Goal: Task Accomplishment & Management: Use online tool/utility

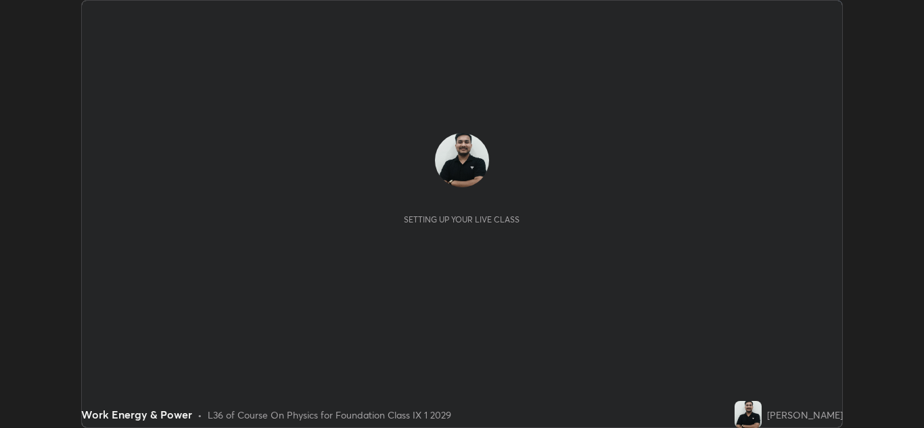
scroll to position [428, 924]
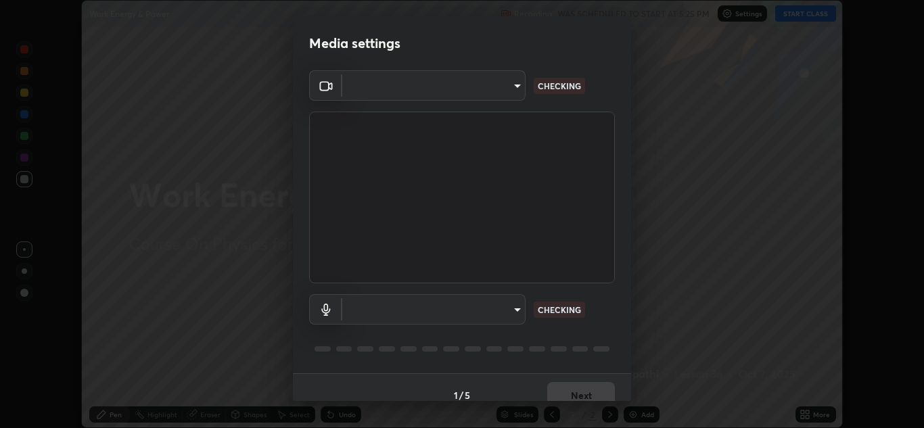
type input "6027955a0ce911b3d0b0459fb5ea5fed3c4248919f82ba55f9ae9152e82cb4b2"
type input "default"
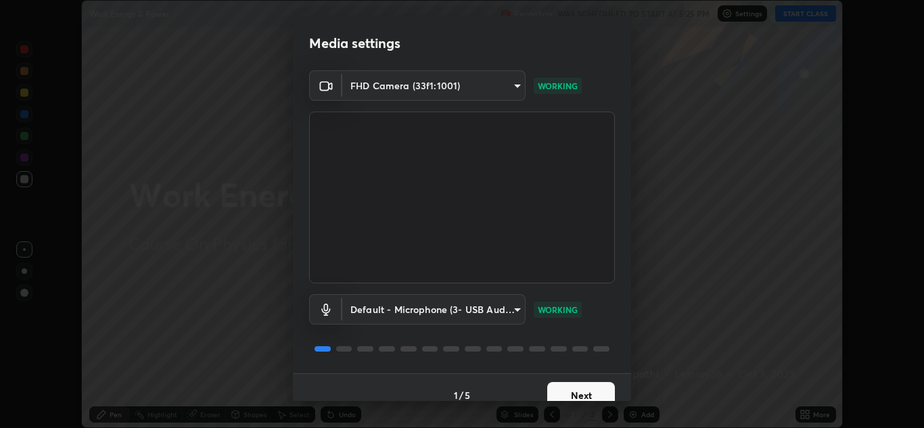
scroll to position [16, 0]
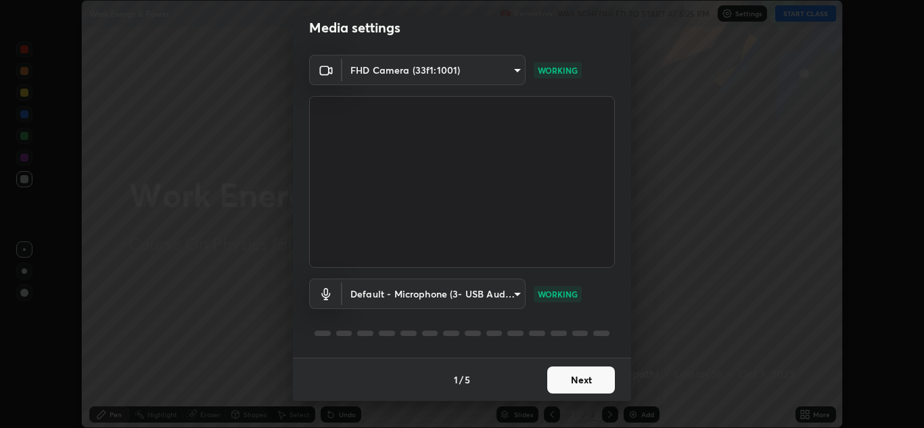
click at [568, 383] on button "Next" at bounding box center [581, 380] width 68 height 27
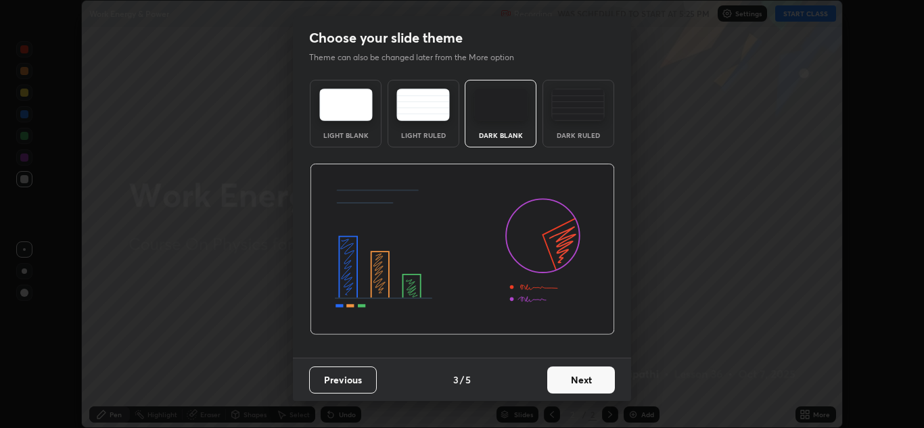
click at [574, 382] on button "Next" at bounding box center [581, 380] width 68 height 27
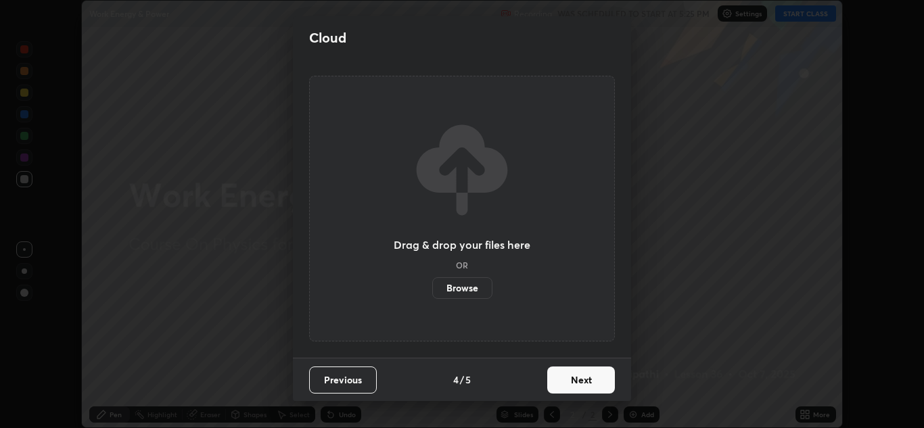
click at [576, 386] on button "Next" at bounding box center [581, 380] width 68 height 27
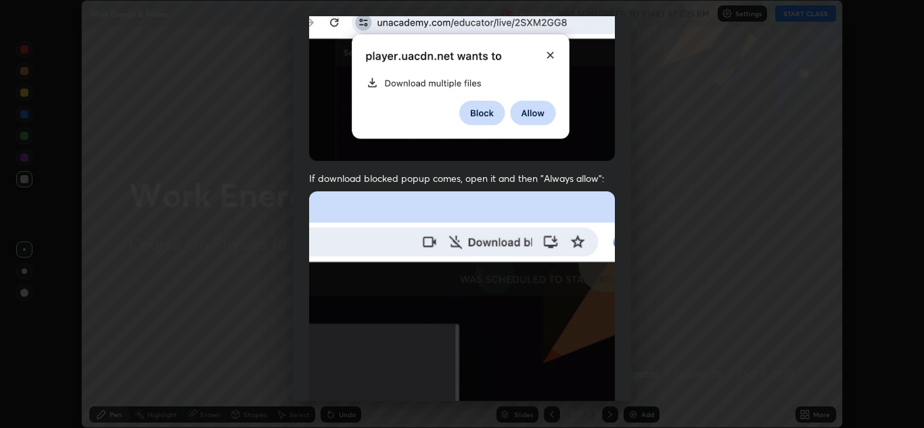
scroll to position [292, 0]
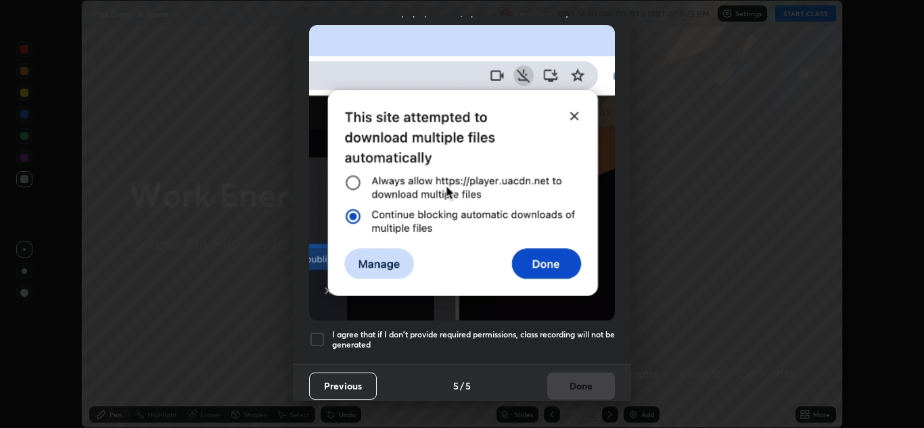
click at [317, 333] on div at bounding box center [317, 339] width 16 height 16
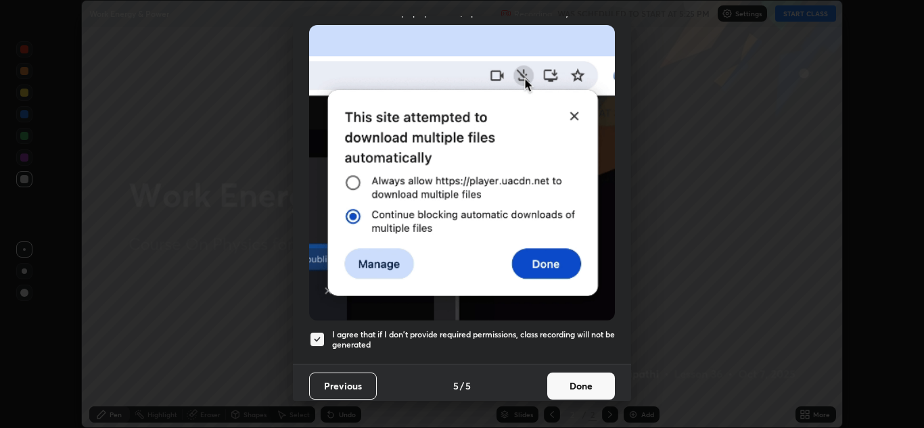
click at [560, 381] on button "Done" at bounding box center [581, 386] width 68 height 27
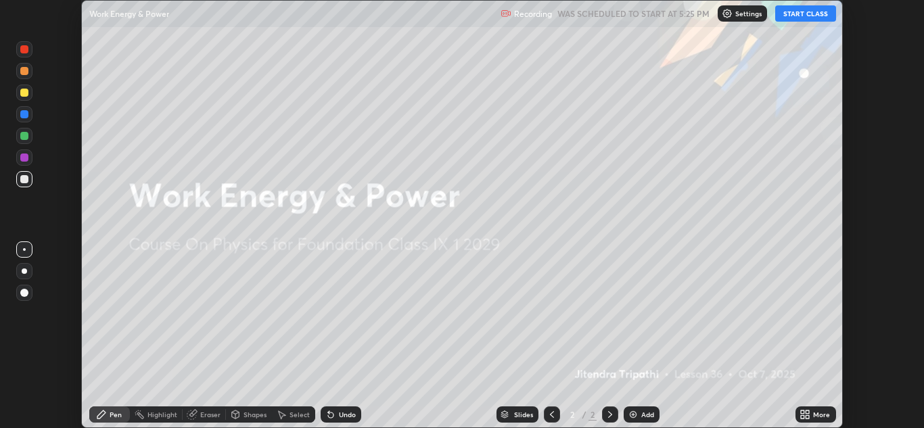
click at [819, 14] on button "START CLASS" at bounding box center [805, 13] width 61 height 16
click at [752, 11] on p "Settings" at bounding box center [754, 13] width 26 height 7
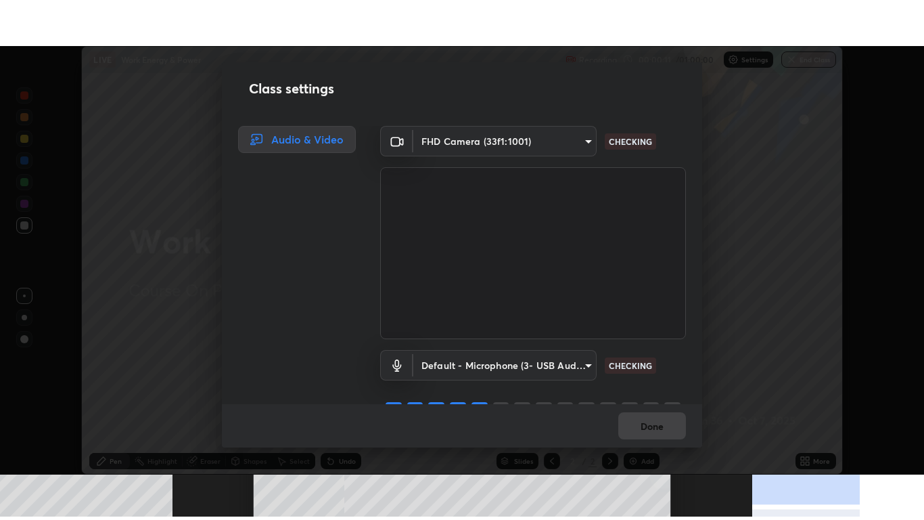
scroll to position [29, 0]
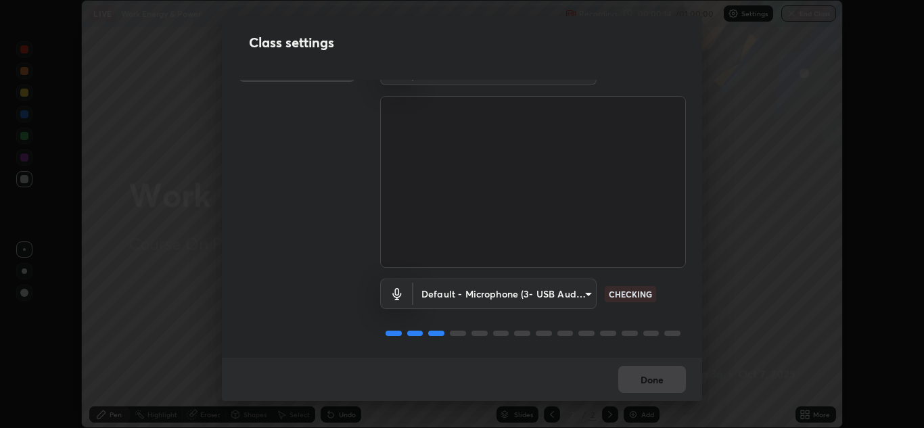
click at [749, 245] on div "Class settings Audio & Video FHD Camera (33f1:1001) 6027955a0ce911b3d0b0459fb5e…" at bounding box center [462, 214] width 924 height 428
click at [655, 379] on div "Done" at bounding box center [462, 379] width 480 height 43
click at [657, 378] on button "Done" at bounding box center [652, 379] width 68 height 27
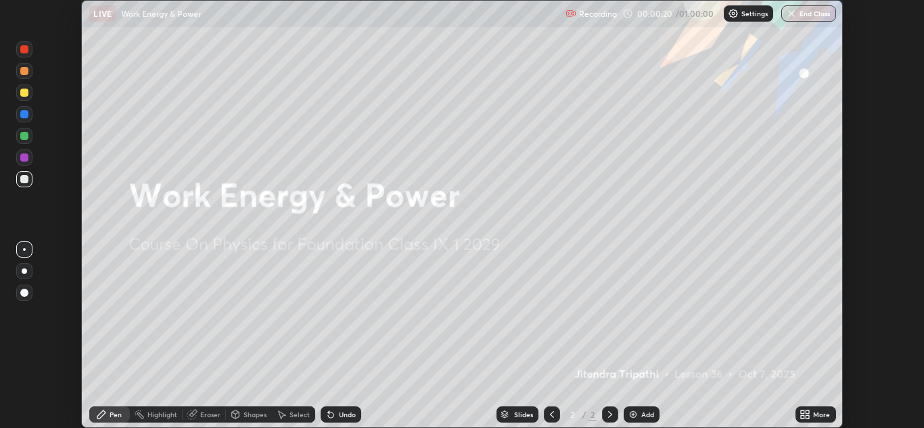
scroll to position [520, 924]
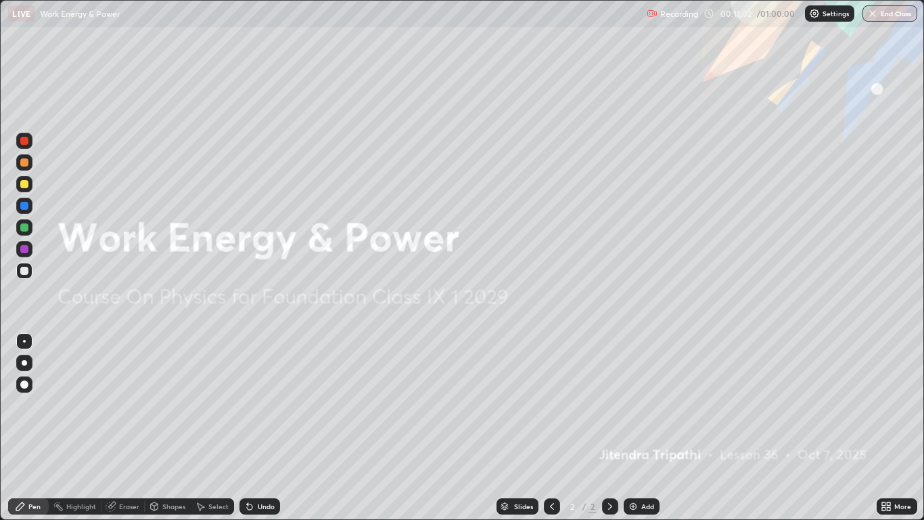
click at [643, 428] on div "Add" at bounding box center [647, 506] width 13 height 7
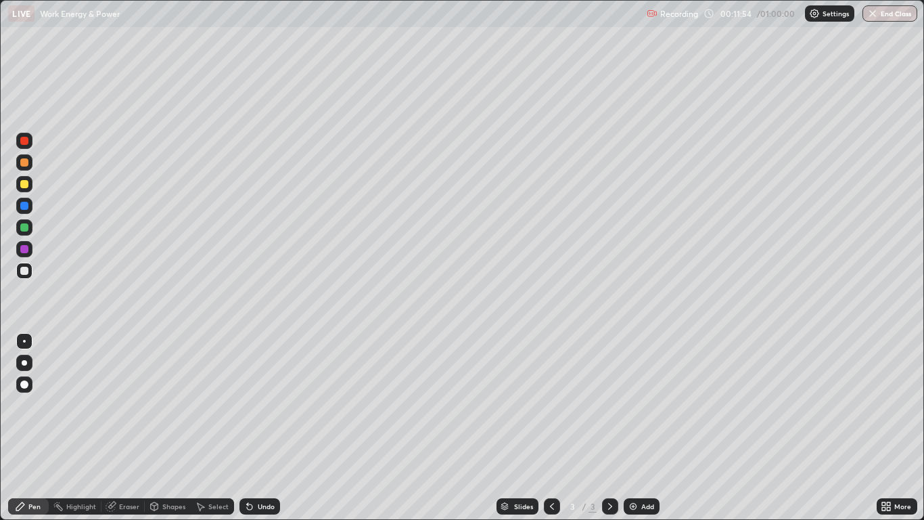
click at [24, 185] on div at bounding box center [24, 184] width 8 height 8
click at [23, 245] on div at bounding box center [24, 249] width 8 height 8
click at [27, 212] on div at bounding box center [24, 206] width 16 height 16
click at [22, 141] on div at bounding box center [24, 141] width 8 height 8
click at [642, 428] on div "Add" at bounding box center [647, 506] width 13 height 7
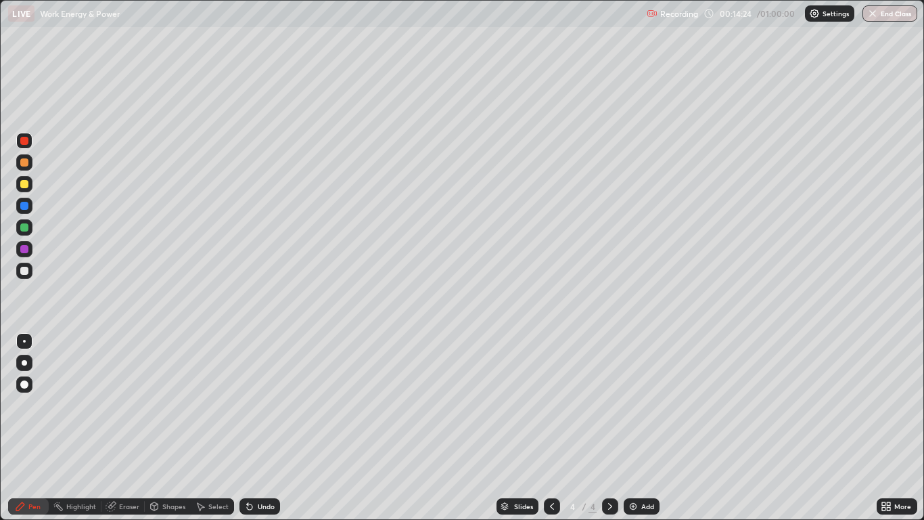
click at [22, 187] on div at bounding box center [24, 184] width 8 height 8
click at [27, 208] on div at bounding box center [24, 206] width 8 height 8
click at [639, 428] on div "Add" at bounding box center [642, 506] width 36 height 16
click at [30, 168] on div at bounding box center [24, 162] width 16 height 16
click at [26, 184] on div at bounding box center [24, 184] width 8 height 8
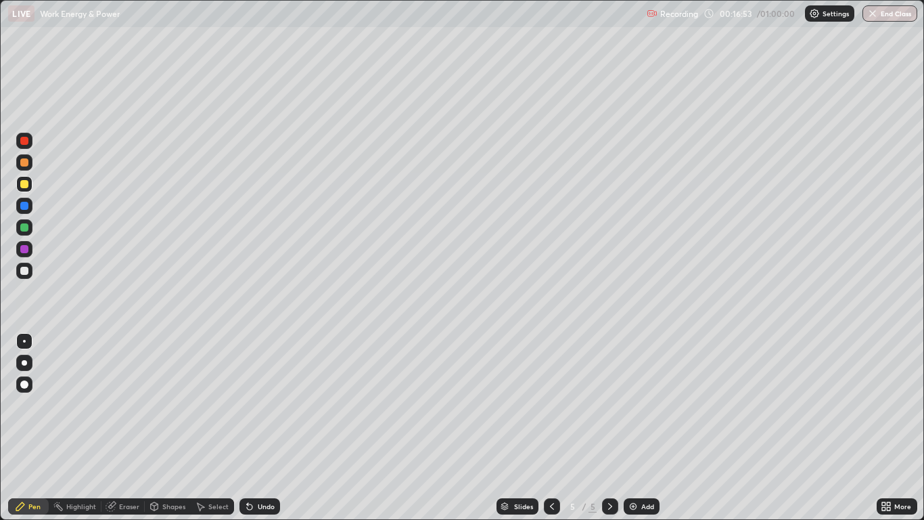
click at [24, 209] on div at bounding box center [24, 206] width 8 height 8
click at [26, 189] on div at bounding box center [24, 184] width 16 height 16
click at [25, 162] on div at bounding box center [24, 162] width 8 height 8
click at [26, 209] on div at bounding box center [24, 206] width 8 height 8
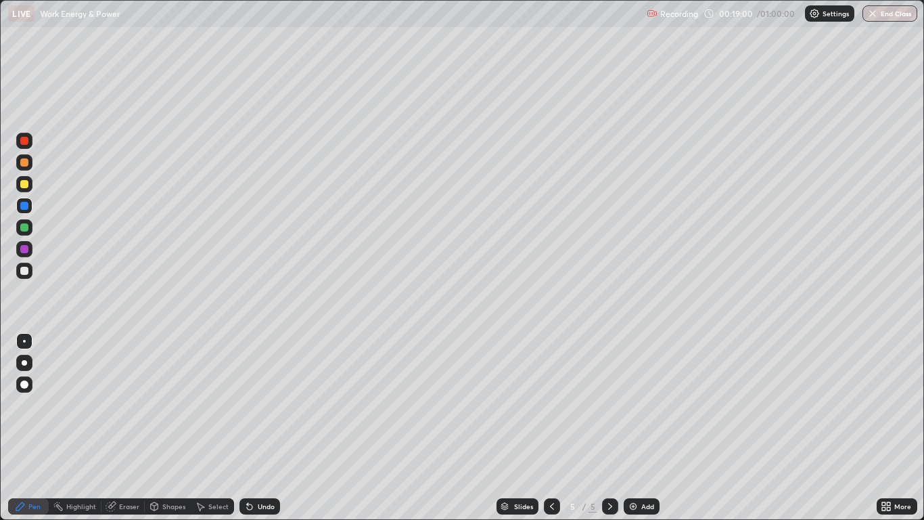
click at [22, 168] on div at bounding box center [24, 162] width 16 height 16
click at [24, 184] on div at bounding box center [24, 184] width 8 height 8
click at [25, 141] on div at bounding box center [24, 141] width 8 height 8
click at [637, 428] on img at bounding box center [633, 506] width 11 height 11
click at [20, 164] on div at bounding box center [24, 162] width 8 height 8
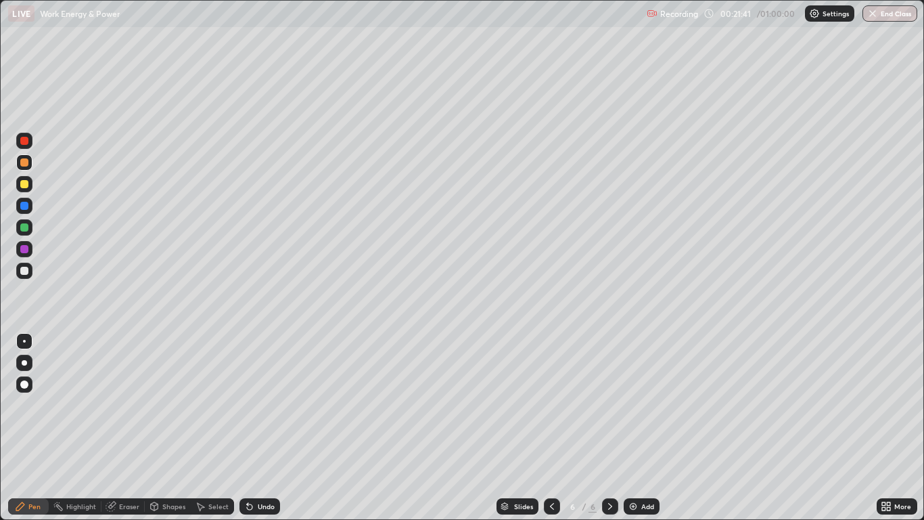
click at [273, 428] on div "Undo" at bounding box center [259, 506] width 41 height 16
click at [25, 206] on div at bounding box center [24, 206] width 8 height 8
click at [30, 165] on div at bounding box center [24, 162] width 16 height 16
click at [29, 206] on div at bounding box center [24, 206] width 16 height 16
click at [23, 142] on div at bounding box center [24, 141] width 8 height 8
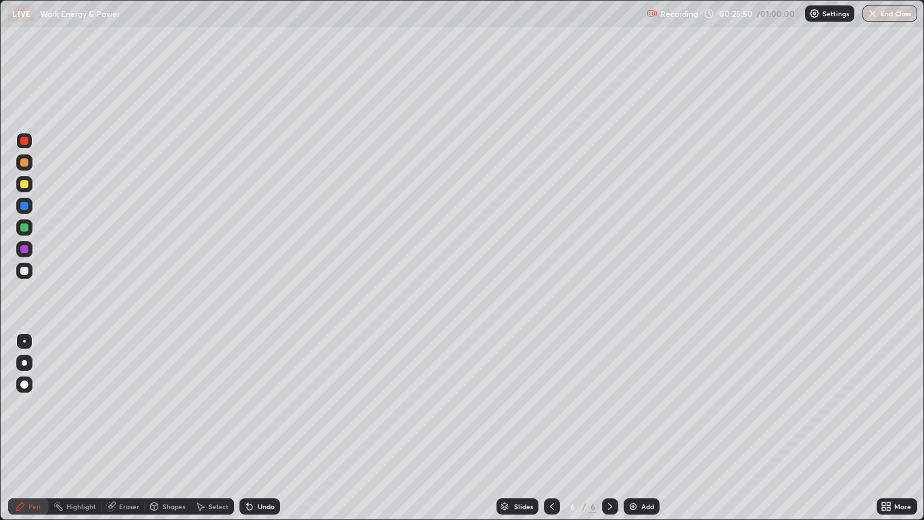
click at [21, 228] on div at bounding box center [24, 227] width 8 height 8
click at [26, 246] on div at bounding box center [24, 249] width 8 height 8
click at [24, 268] on div at bounding box center [24, 271] width 8 height 8
click at [27, 162] on div at bounding box center [24, 162] width 8 height 8
click at [30, 269] on div at bounding box center [24, 270] width 16 height 16
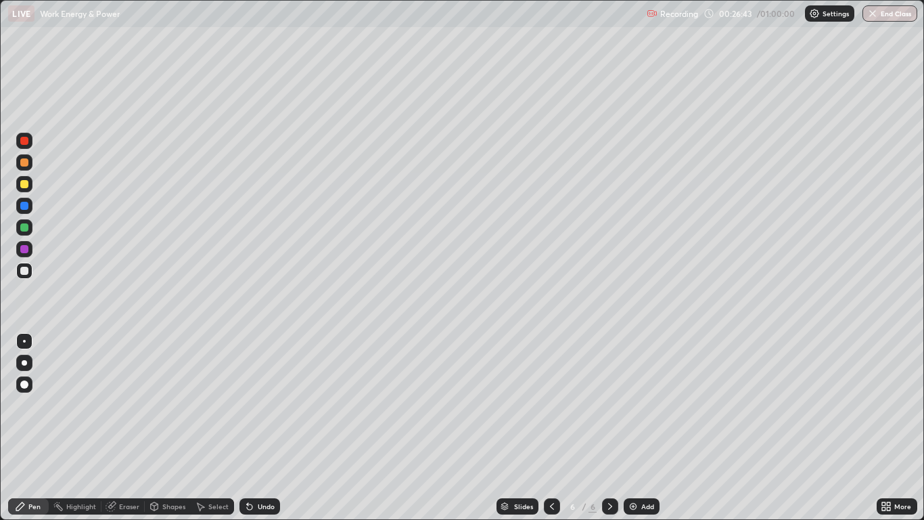
click at [25, 209] on div at bounding box center [24, 206] width 8 height 8
click at [28, 165] on div at bounding box center [24, 162] width 8 height 8
click at [32, 142] on div at bounding box center [24, 141] width 16 height 16
click at [18, 267] on div at bounding box center [24, 270] width 16 height 16
click at [24, 271] on div at bounding box center [24, 271] width 8 height 8
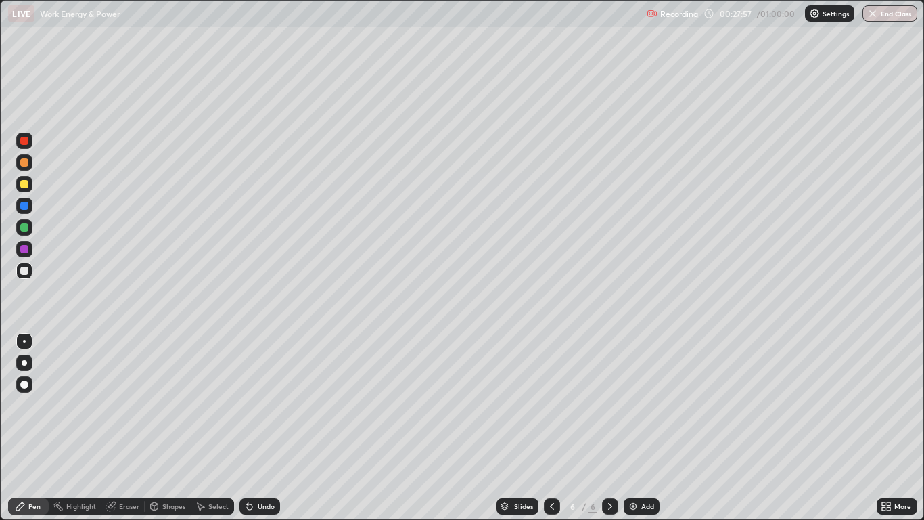
click at [25, 249] on div at bounding box center [24, 249] width 8 height 8
click at [25, 185] on div at bounding box center [24, 184] width 8 height 8
click at [608, 428] on icon at bounding box center [610, 506] width 11 height 11
click at [640, 428] on div "Add" at bounding box center [642, 506] width 36 height 16
click at [26, 165] on div at bounding box center [24, 162] width 8 height 8
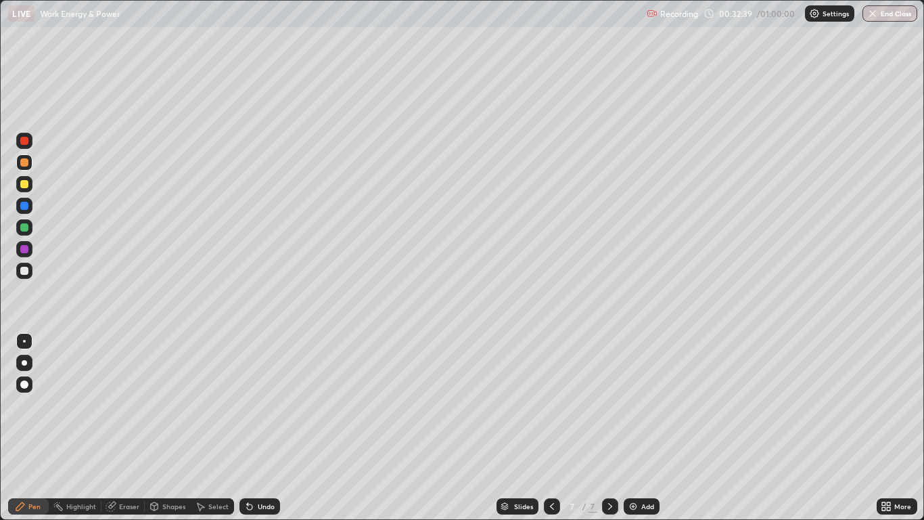
click at [32, 205] on div at bounding box center [24, 206] width 16 height 16
click at [269, 428] on div "Undo" at bounding box center [266, 506] width 17 height 7
click at [24, 183] on div at bounding box center [24, 184] width 8 height 8
click at [27, 206] on div at bounding box center [24, 206] width 8 height 8
click at [24, 250] on div at bounding box center [24, 249] width 8 height 8
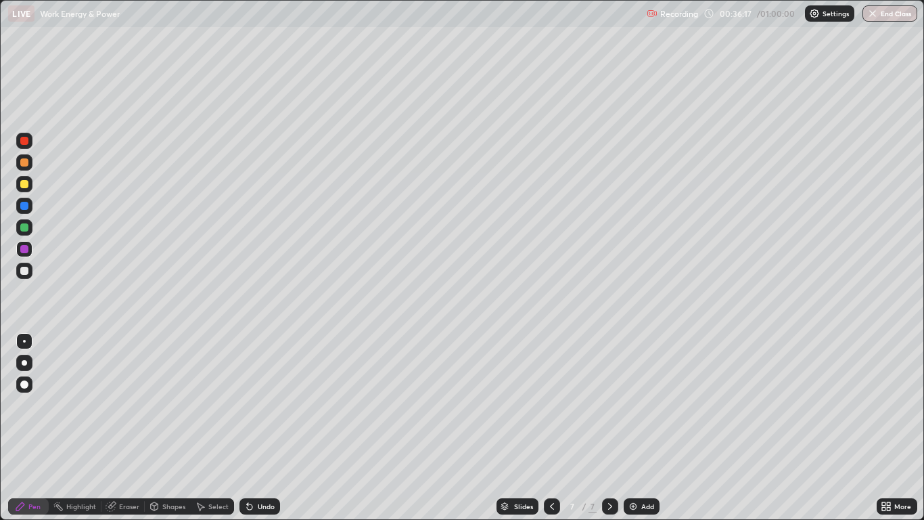
click at [25, 227] on div at bounding box center [24, 227] width 8 height 8
click at [609, 428] on icon at bounding box center [610, 506] width 11 height 11
click at [644, 428] on div "Add" at bounding box center [647, 506] width 13 height 7
click at [551, 428] on icon at bounding box center [552, 506] width 11 height 11
click at [605, 428] on div at bounding box center [610, 506] width 16 height 16
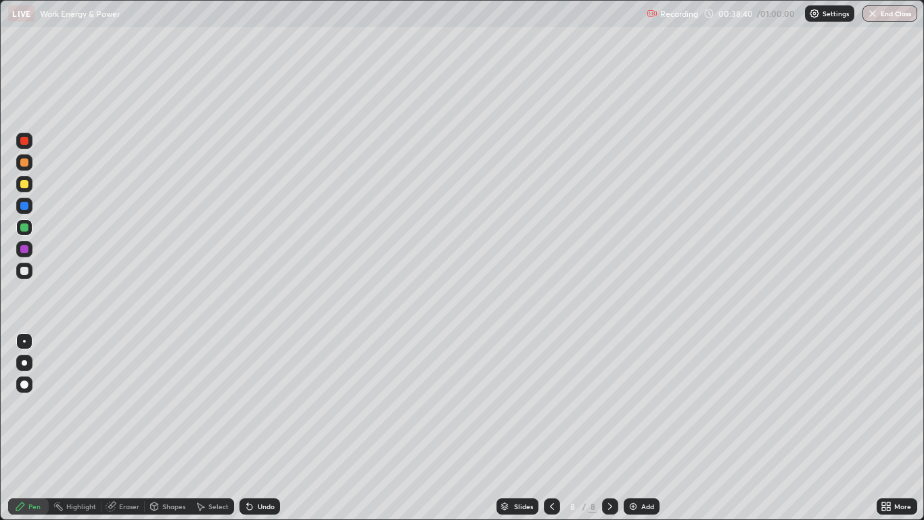
click at [25, 185] on div at bounding box center [24, 184] width 8 height 8
click at [26, 205] on div at bounding box center [24, 206] width 8 height 8
click at [31, 145] on div at bounding box center [24, 141] width 16 height 16
click at [22, 184] on div at bounding box center [24, 184] width 8 height 8
click at [32, 227] on div at bounding box center [24, 227] width 16 height 16
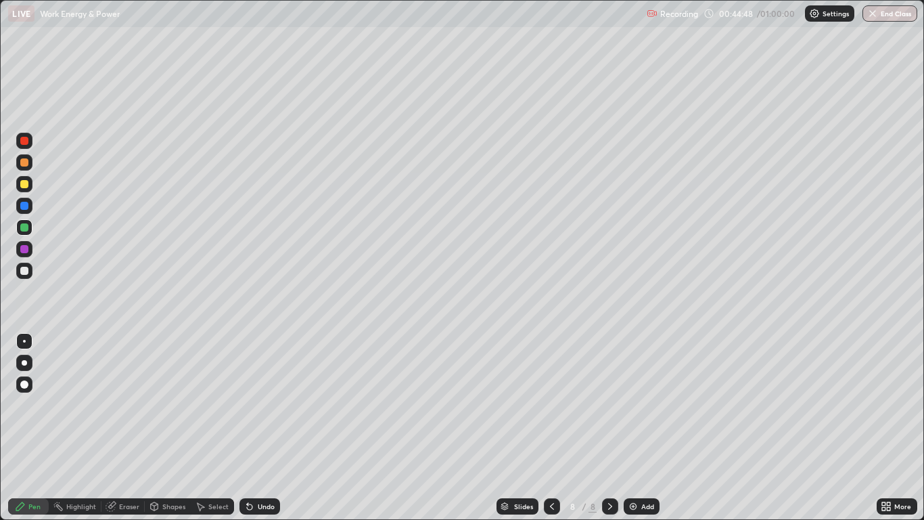
click at [23, 225] on div at bounding box center [24, 227] width 8 height 8
click at [609, 428] on icon at bounding box center [610, 506] width 11 height 11
click at [641, 428] on div "Add" at bounding box center [647, 506] width 13 height 7
click at [22, 185] on div at bounding box center [24, 184] width 8 height 8
click at [24, 163] on div at bounding box center [24, 162] width 8 height 8
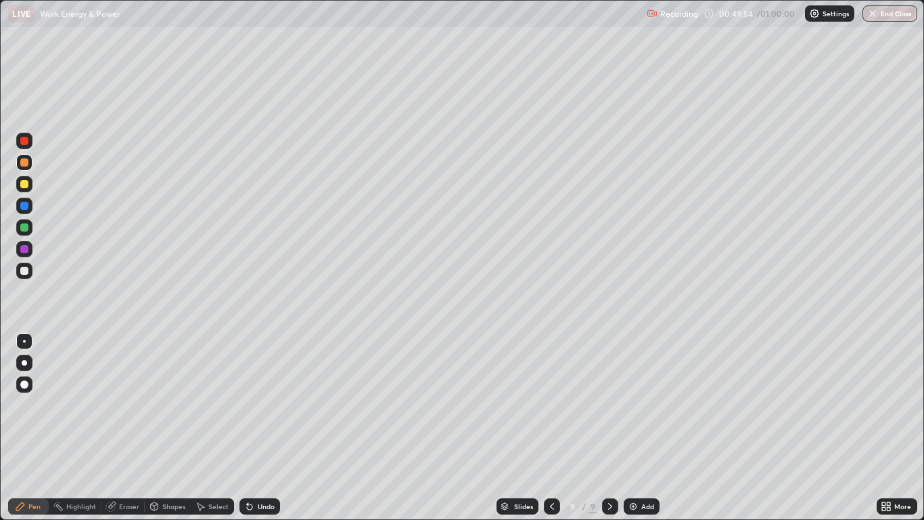
click at [30, 187] on div at bounding box center [24, 184] width 16 height 16
click at [27, 143] on div at bounding box center [24, 141] width 8 height 8
click at [24, 228] on div at bounding box center [24, 227] width 8 height 8
click at [643, 428] on div "Add" at bounding box center [647, 506] width 13 height 7
click at [23, 264] on div at bounding box center [24, 270] width 16 height 16
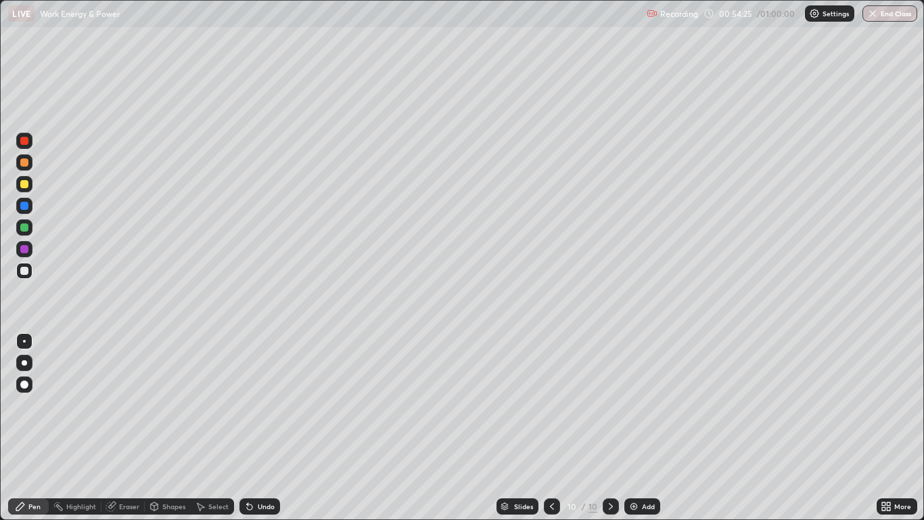
click at [24, 140] on div at bounding box center [24, 141] width 8 height 8
click at [892, 11] on button "End Class" at bounding box center [889, 13] width 55 height 16
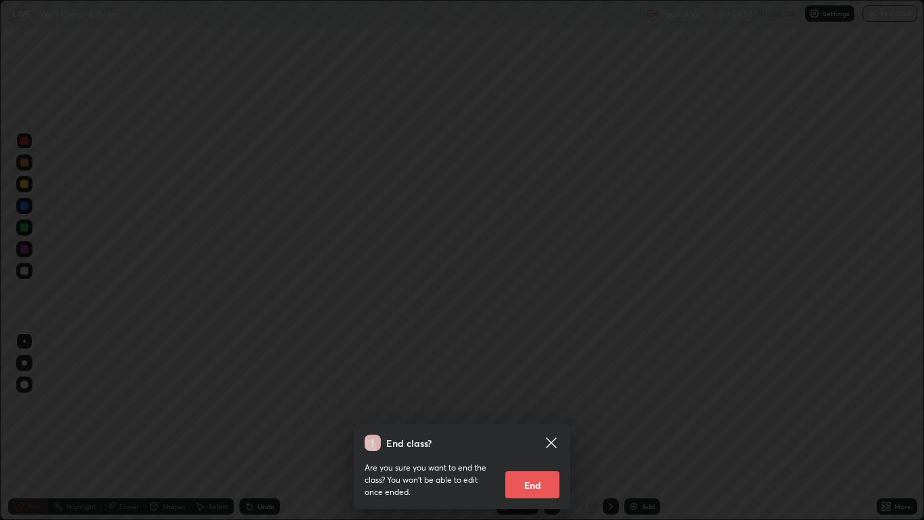
click at [532, 428] on button "End" at bounding box center [532, 484] width 54 height 27
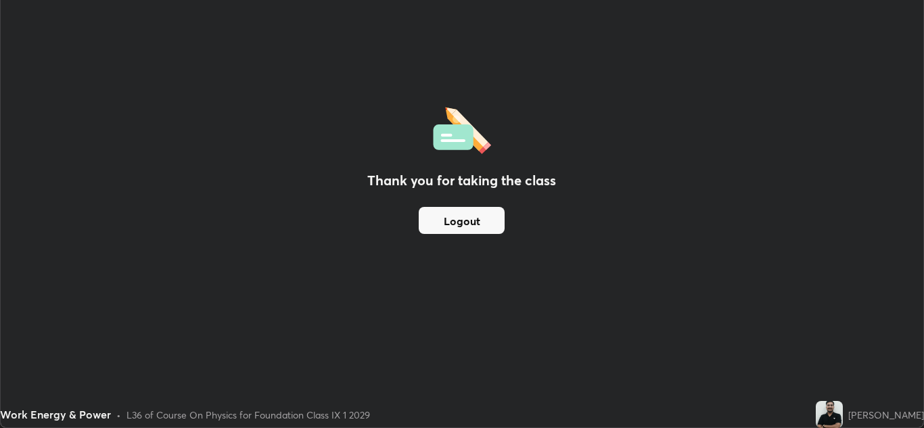
scroll to position [67215, 66720]
